Goal: Check status: Check status

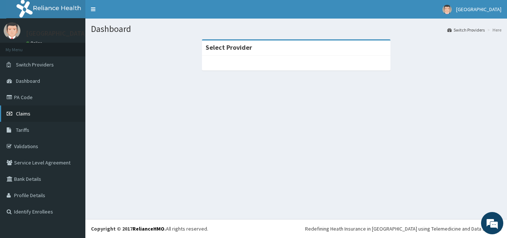
click at [43, 111] on link "Claims" at bounding box center [42, 113] width 85 height 16
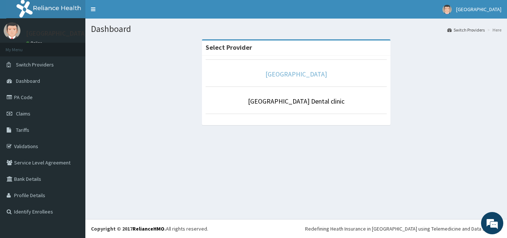
click at [291, 73] on link "[GEOGRAPHIC_DATA]" at bounding box center [296, 74] width 62 height 9
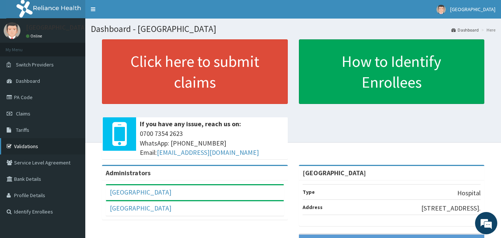
click at [47, 144] on link "Validations" at bounding box center [42, 146] width 85 height 16
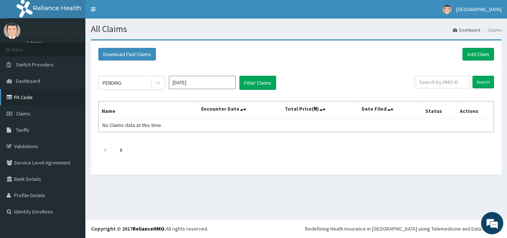
click at [48, 94] on link "PA Code" at bounding box center [42, 97] width 85 height 16
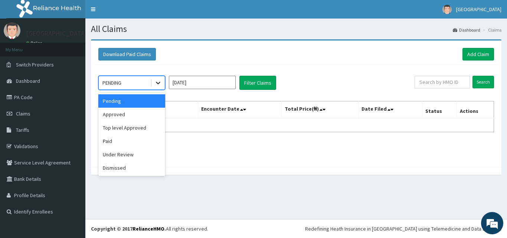
click at [159, 85] on icon at bounding box center [157, 82] width 7 height 7
drag, startPoint x: 159, startPoint y: 102, endPoint x: 159, endPoint y: 113, distance: 10.8
click at [159, 105] on div "Pending" at bounding box center [131, 100] width 67 height 13
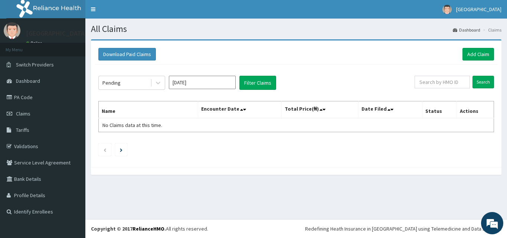
click at [159, 114] on th "Name" at bounding box center [148, 109] width 99 height 17
click at [157, 85] on icon at bounding box center [157, 82] width 7 height 7
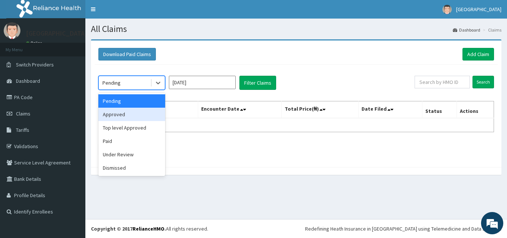
click at [150, 112] on div "Approved" at bounding box center [131, 114] width 67 height 13
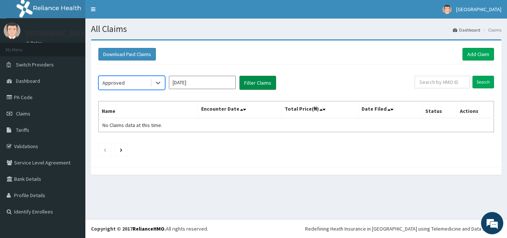
click at [256, 81] on button "Filter Claims" at bounding box center [257, 83] width 37 height 14
click at [158, 82] on icon at bounding box center [157, 82] width 7 height 7
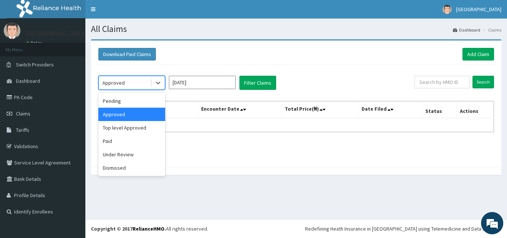
click at [161, 120] on div "Approved" at bounding box center [131, 114] width 67 height 13
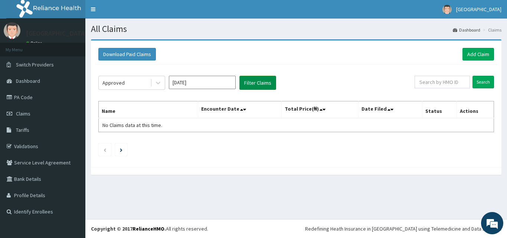
click at [262, 78] on button "Filter Claims" at bounding box center [257, 83] width 37 height 14
click at [154, 86] on icon at bounding box center [157, 82] width 7 height 7
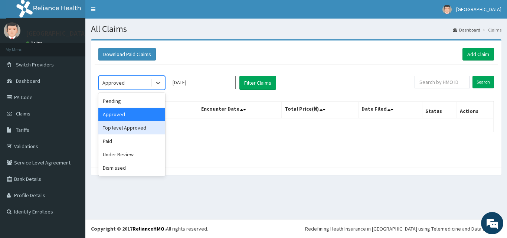
click at [133, 131] on div "Top level Approved" at bounding box center [131, 127] width 67 height 13
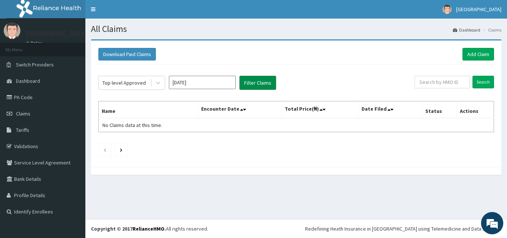
click at [249, 84] on button "Filter Claims" at bounding box center [257, 83] width 37 height 14
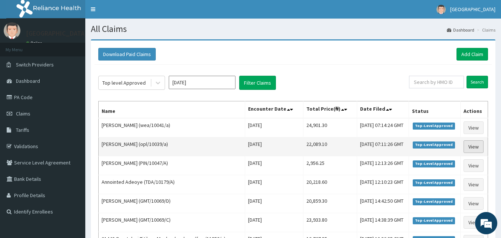
click at [471, 147] on link "View" at bounding box center [474, 146] width 20 height 13
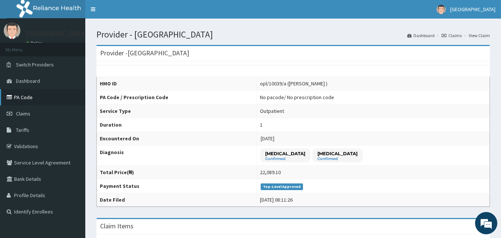
click at [51, 101] on link "PA Code" at bounding box center [42, 97] width 85 height 16
